Goal: Information Seeking & Learning: Learn about a topic

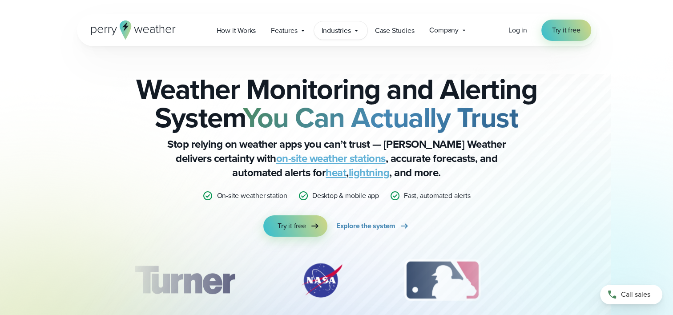
click at [356, 30] on icon at bounding box center [356, 30] width 3 height 1
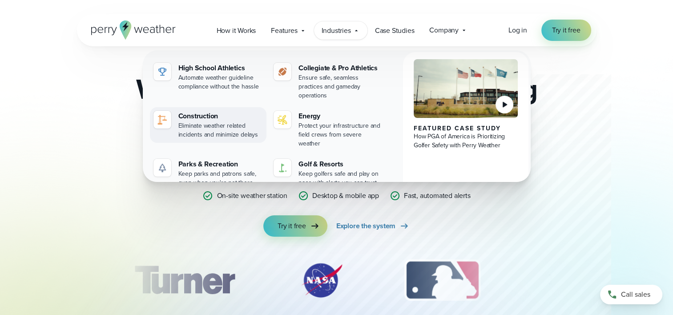
click at [192, 112] on div "Construction" at bounding box center [220, 116] width 85 height 11
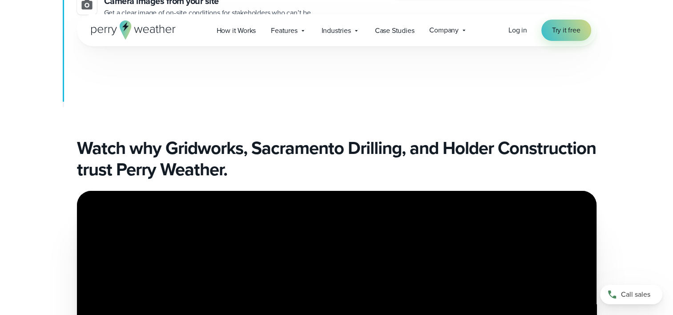
scroll to position [2980, 0]
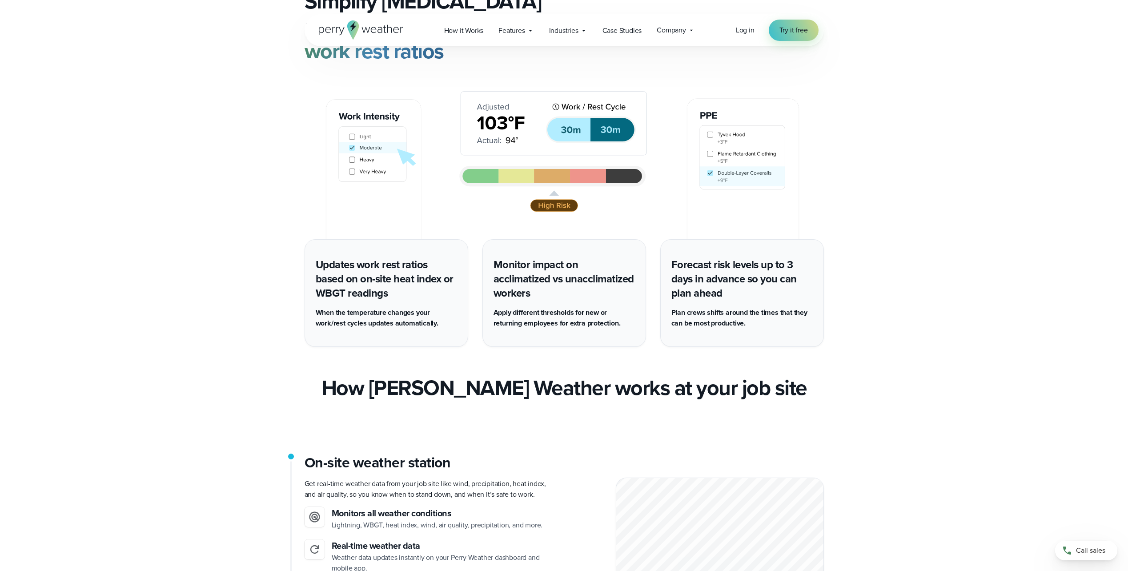
scroll to position [1379, 0]
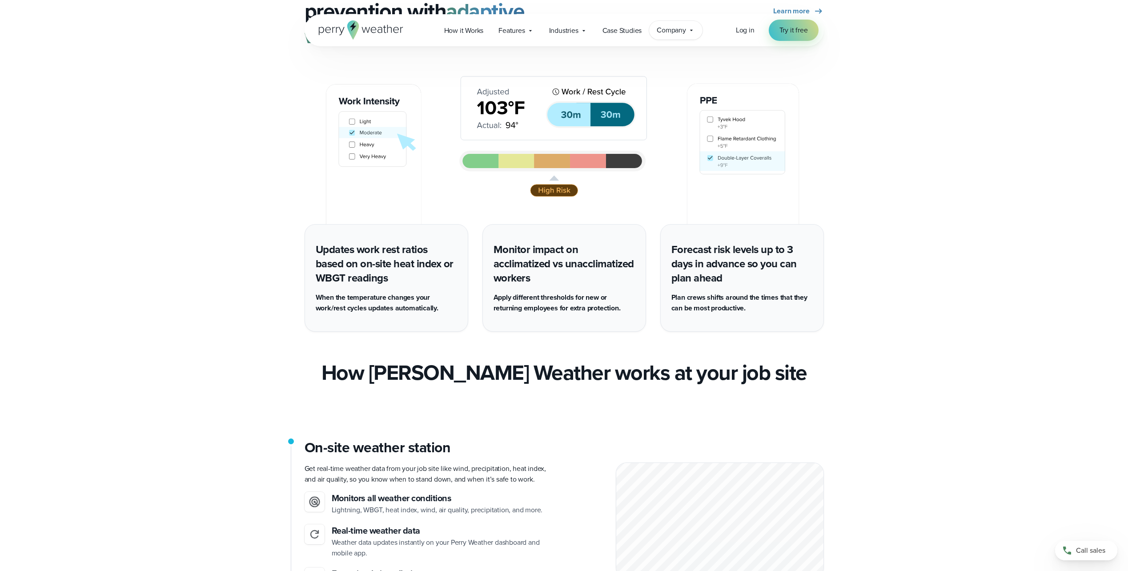
click at [685, 26] on span "Company" at bounding box center [671, 30] width 29 height 11
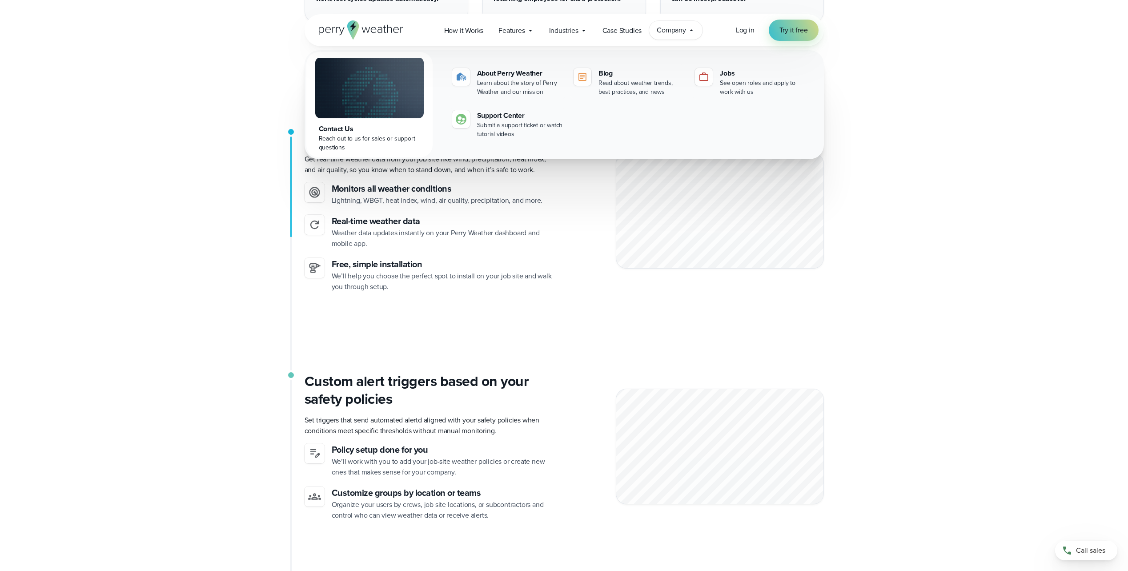
scroll to position [1690, 0]
